Goal: Task Accomplishment & Management: Manage account settings

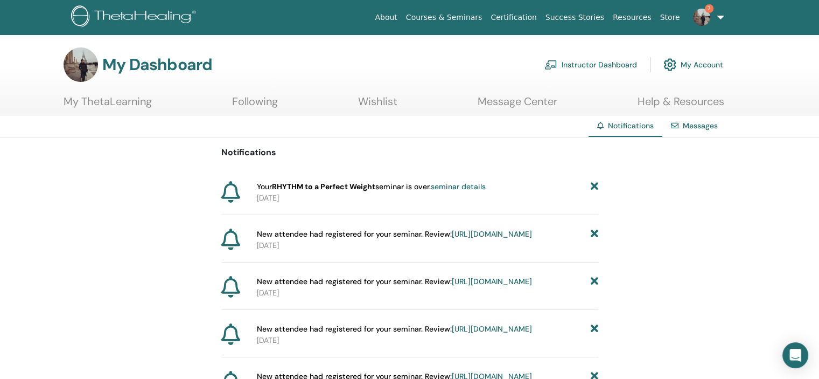
click at [574, 66] on link "Instructor Dashboard" at bounding box center [590, 65] width 93 height 24
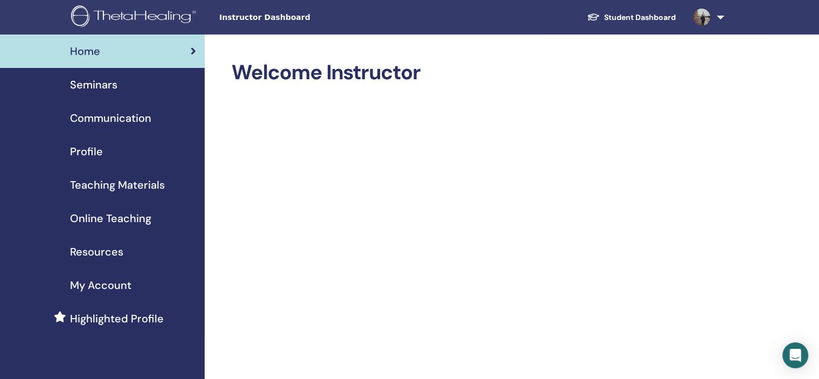
click at [102, 84] on span "Seminars" at bounding box center [93, 84] width 47 height 16
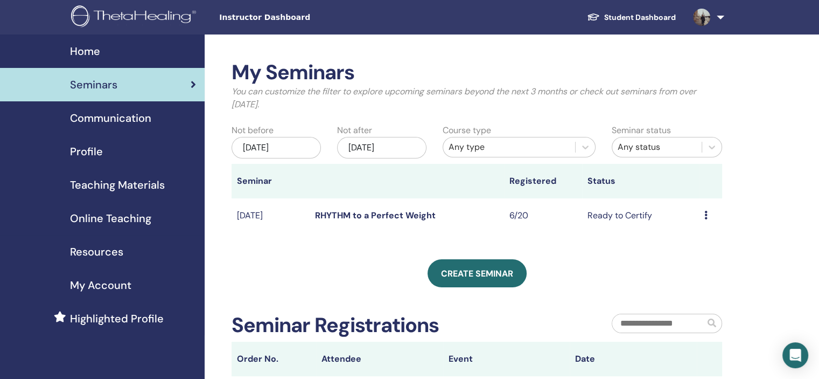
click at [706, 218] on icon at bounding box center [705, 215] width 3 height 9
click at [710, 260] on link "Attendees" at bounding box center [698, 258] width 41 height 11
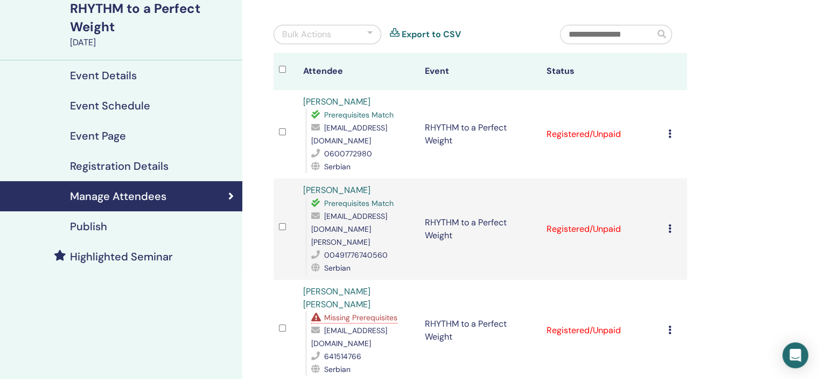
scroll to position [108, 0]
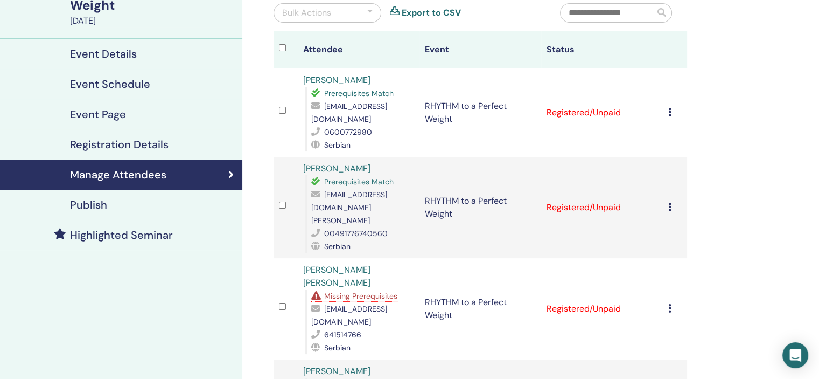
click at [670, 304] on icon at bounding box center [669, 308] width 3 height 9
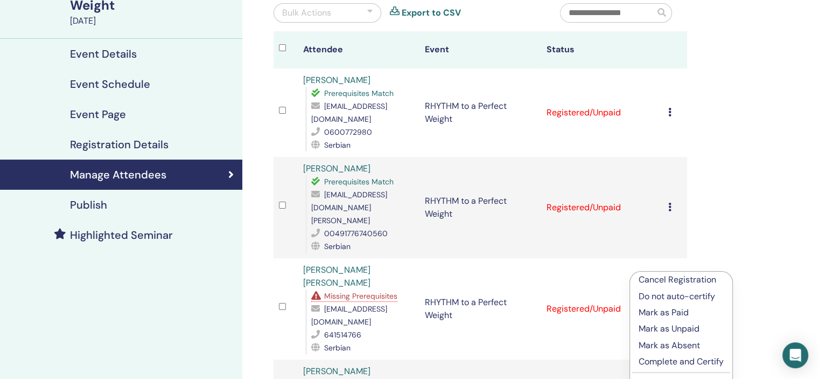
click at [736, 203] on div "Manage Attendees Bulk Actions Export to CSV Attendee Event Status Ana Vuksanovi…" at bounding box center [515, 372] width 546 height 891
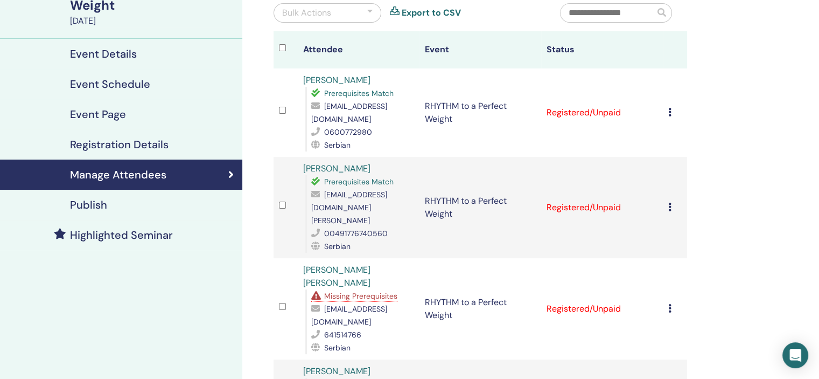
click at [382, 291] on span "Missing Prerequisites" at bounding box center [360, 296] width 73 height 10
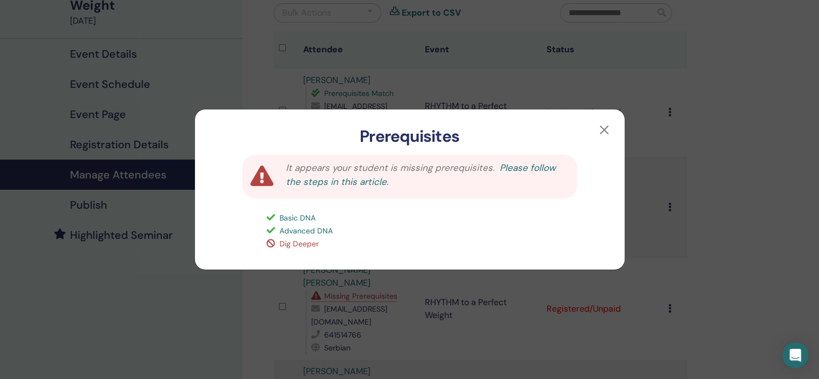
click at [336, 183] on link "Please follow the steps in this article." at bounding box center [421, 175] width 270 height 26
click at [605, 130] on button "button" at bounding box center [604, 129] width 17 height 17
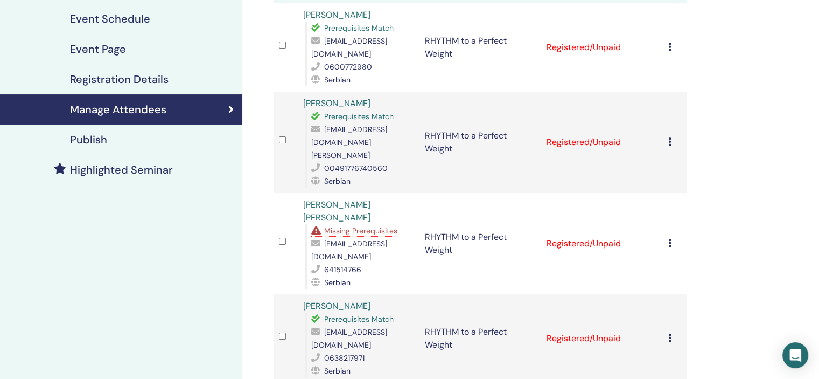
scroll to position [162, 0]
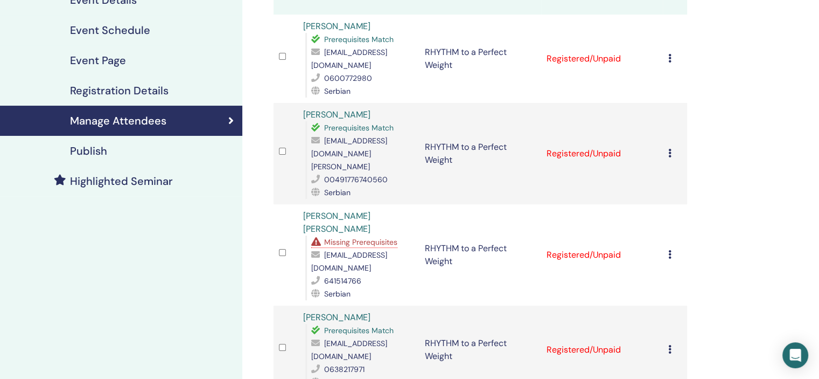
click at [670, 60] on icon at bounding box center [669, 58] width 3 height 9
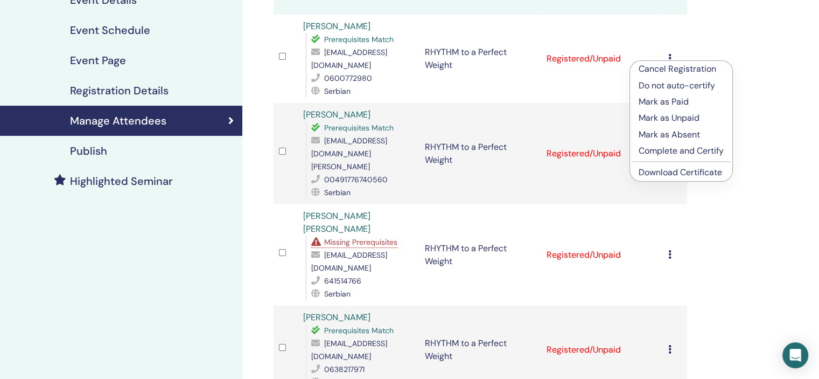
click at [681, 152] on p "Complete and Certify" at bounding box center [681, 150] width 85 height 13
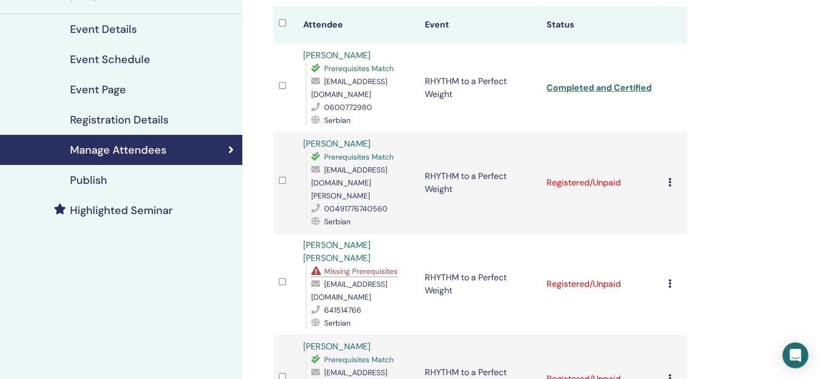
scroll to position [162, 0]
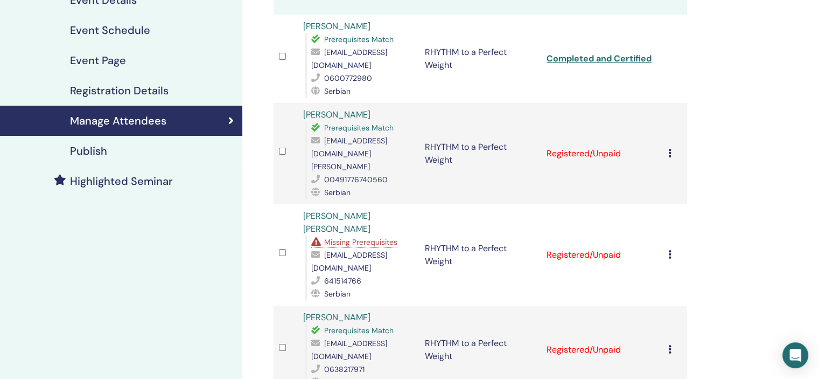
click at [668, 149] on icon at bounding box center [669, 153] width 3 height 9
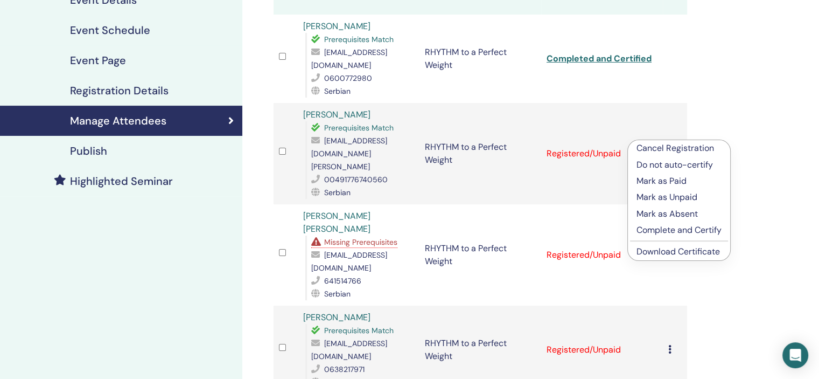
click at [663, 232] on p "Complete and Certify" at bounding box center [678, 229] width 85 height 13
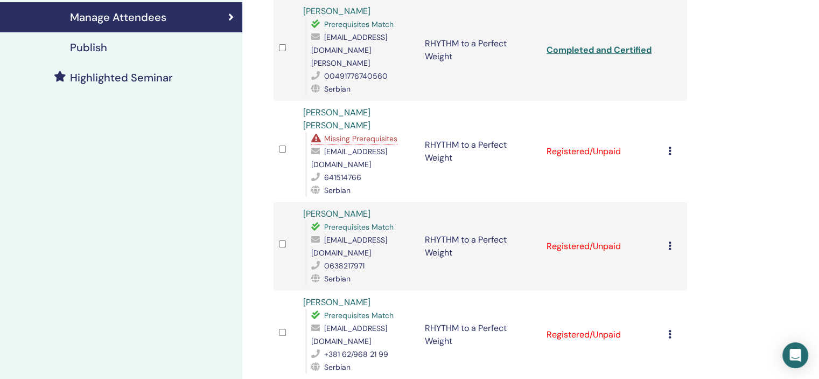
scroll to position [269, 0]
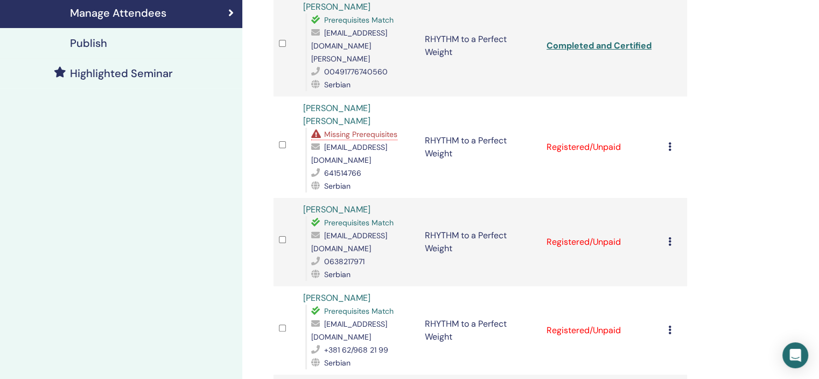
click at [670, 237] on icon at bounding box center [669, 241] width 3 height 9
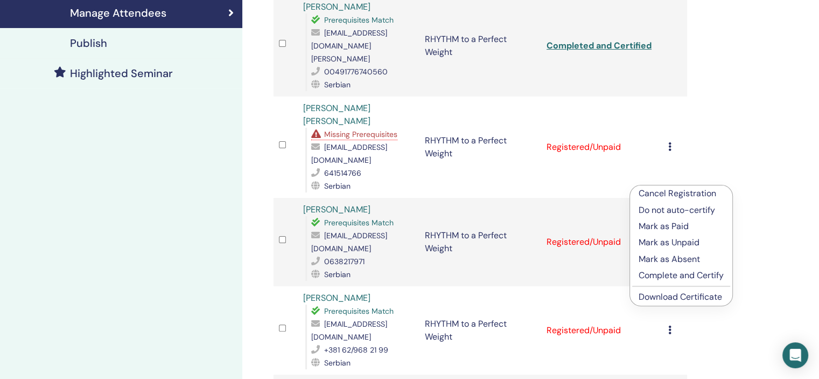
click at [655, 276] on p "Complete and Certify" at bounding box center [681, 275] width 85 height 13
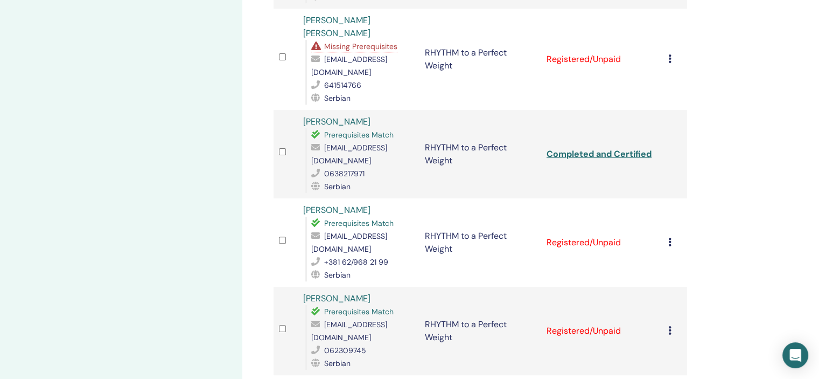
scroll to position [364, 0]
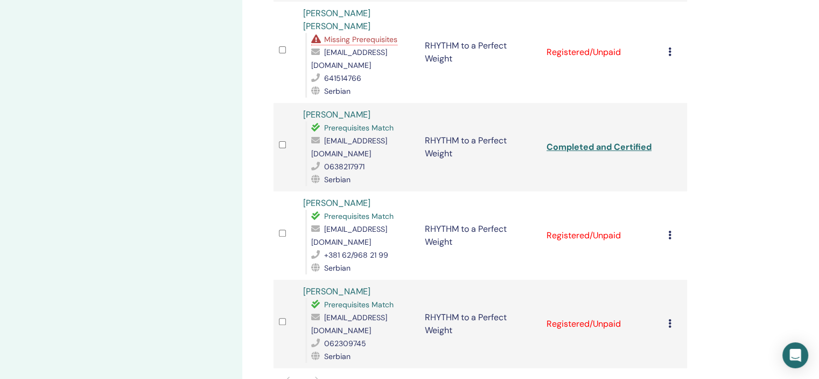
click at [669, 230] on icon at bounding box center [669, 234] width 3 height 9
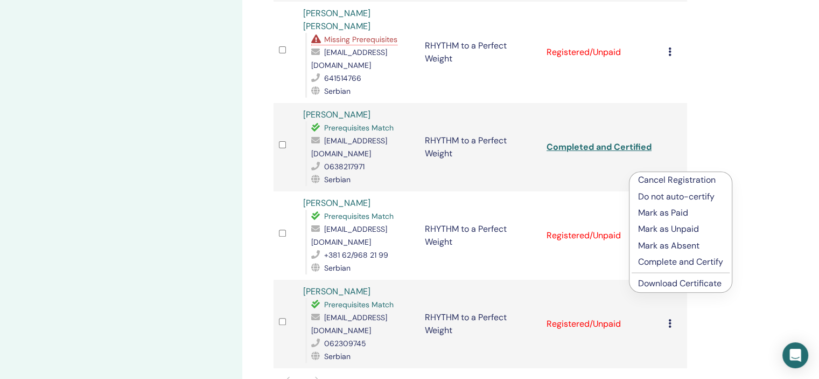
click at [668, 262] on p "Complete and Certify" at bounding box center [680, 261] width 85 height 13
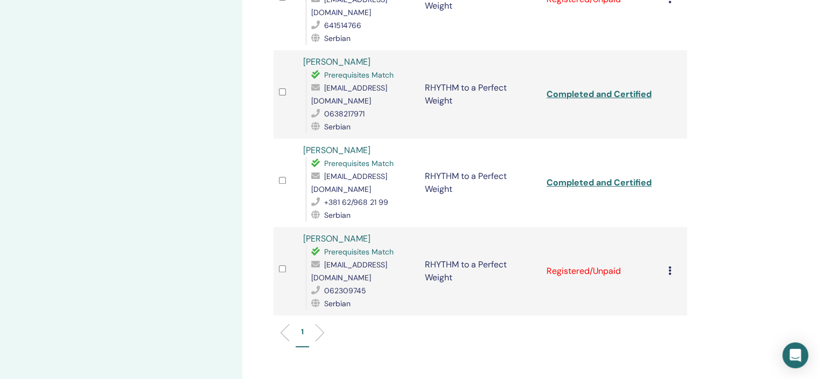
scroll to position [418, 0]
click at [670, 265] on icon at bounding box center [669, 269] width 3 height 9
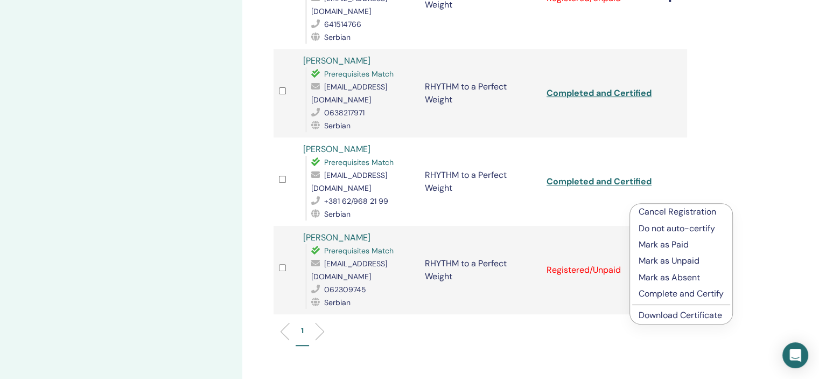
click at [673, 295] on p "Complete and Certify" at bounding box center [681, 293] width 85 height 13
